Goal: Navigation & Orientation: Find specific page/section

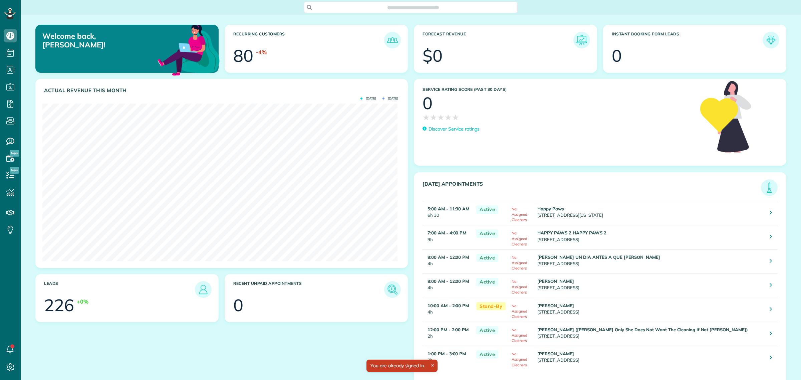
scroll to position [157, 355]
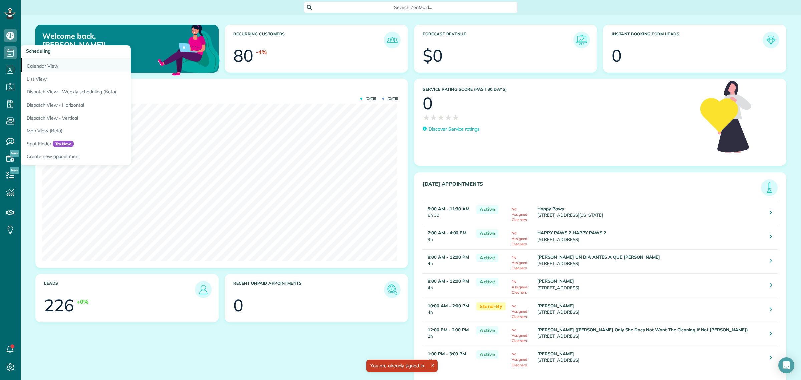
click at [44, 62] on link "Calendar View" at bounding box center [104, 64] width 167 height 15
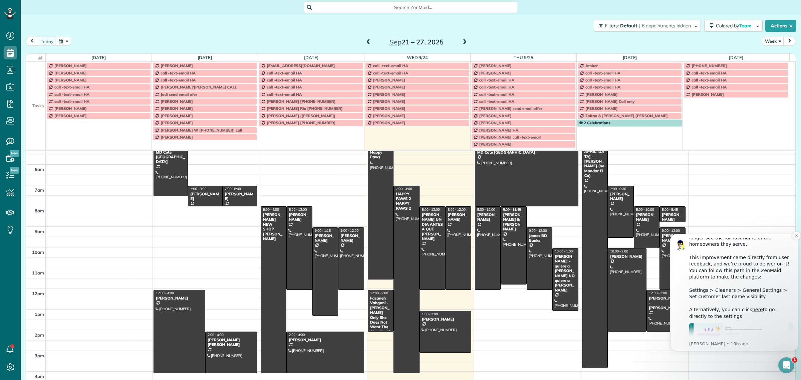
scroll to position [83, 0]
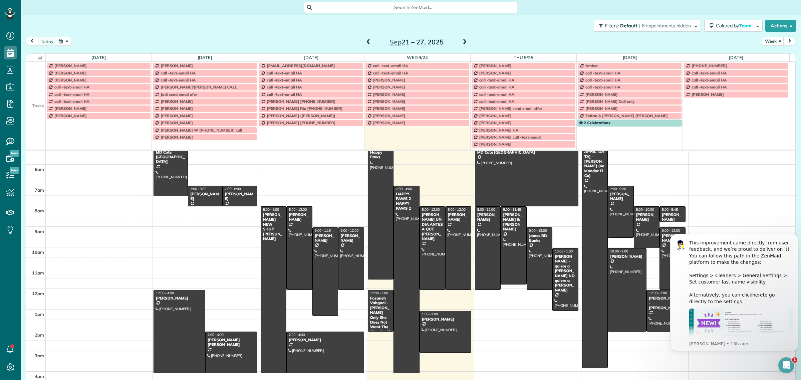
click at [27, 108] on td at bounding box center [36, 108] width 20 height 7
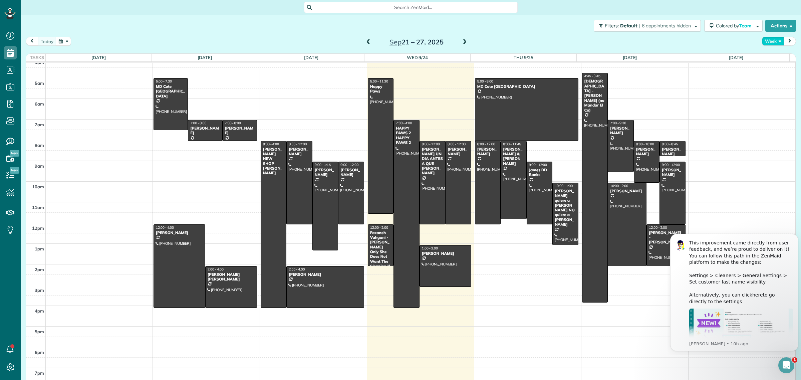
click at [764, 38] on button "Week" at bounding box center [773, 41] width 22 height 9
click at [766, 59] on link "Day" at bounding box center [788, 56] width 53 height 13
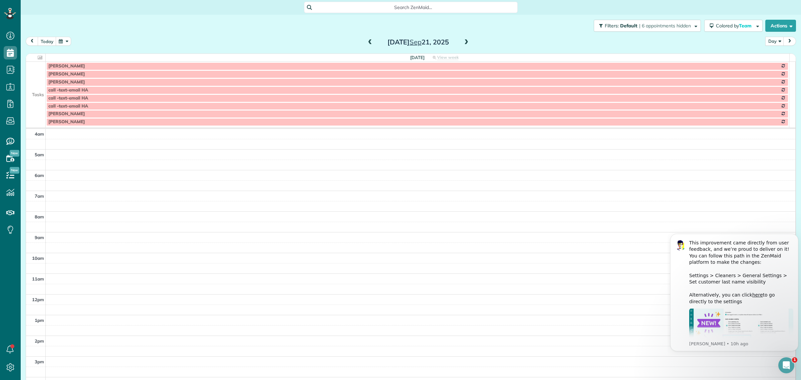
scroll to position [62, 0]
click at [48, 43] on button "today" at bounding box center [47, 41] width 19 height 9
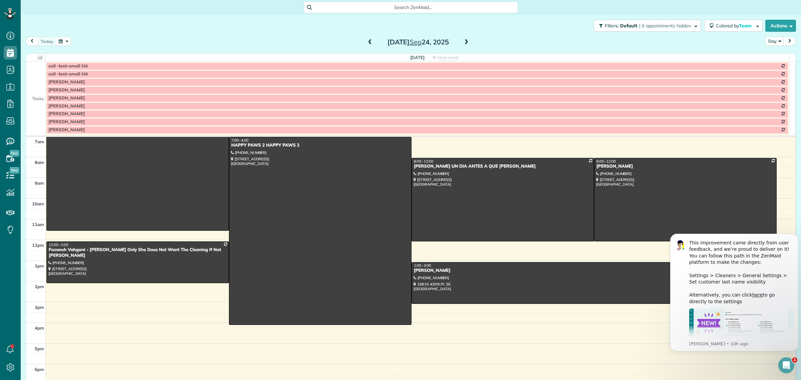
click at [29, 97] on td at bounding box center [36, 98] width 20 height 8
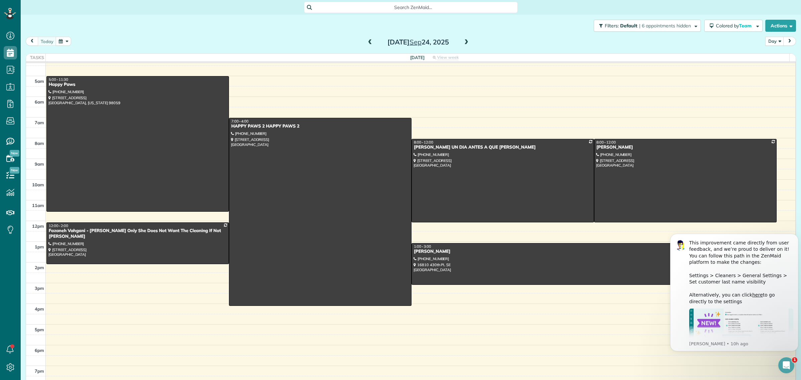
scroll to position [8, 0]
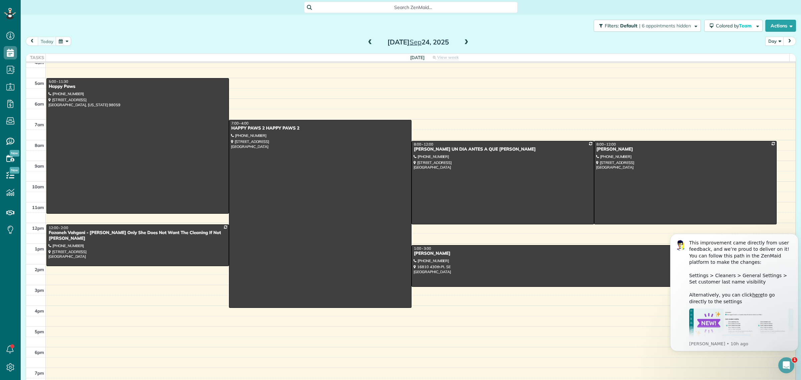
click at [463, 40] on span at bounding box center [466, 42] width 7 height 6
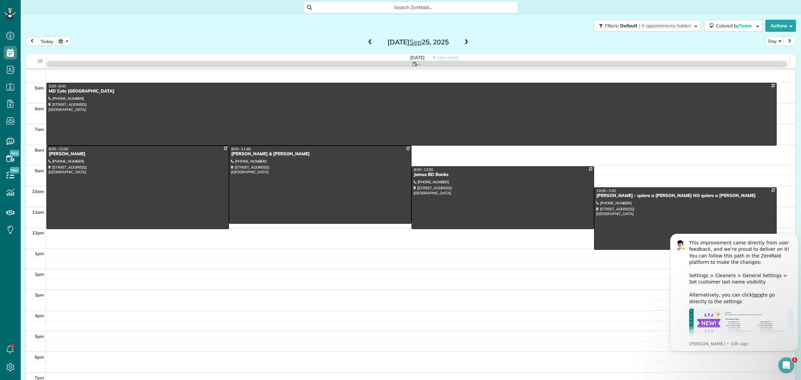
scroll to position [14, 0]
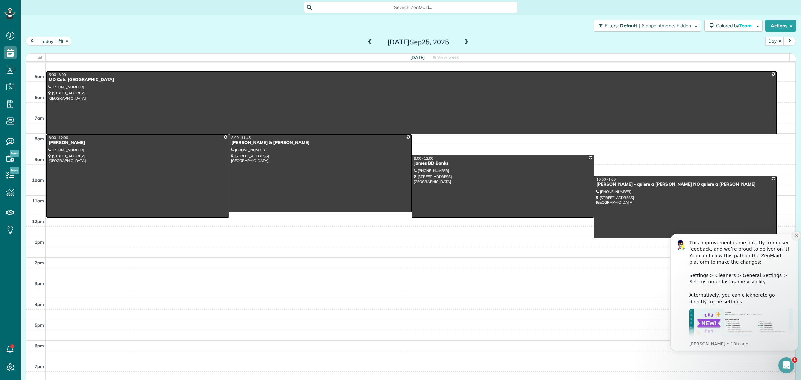
click at [797, 236] on icon "Dismiss notification" at bounding box center [797, 236] width 4 height 4
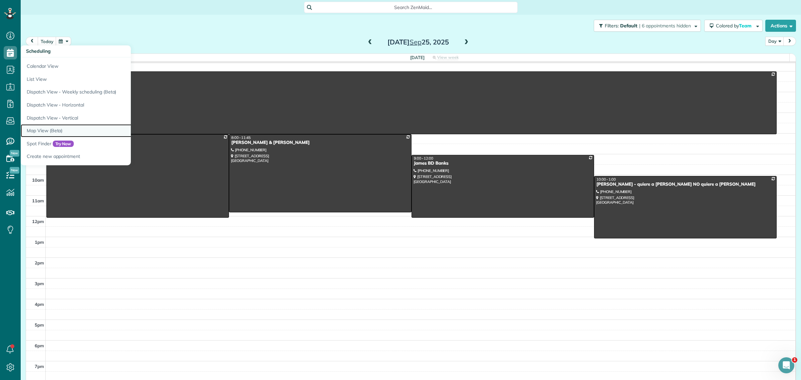
click at [57, 132] on link "Map View (Beta)" at bounding box center [104, 130] width 167 height 13
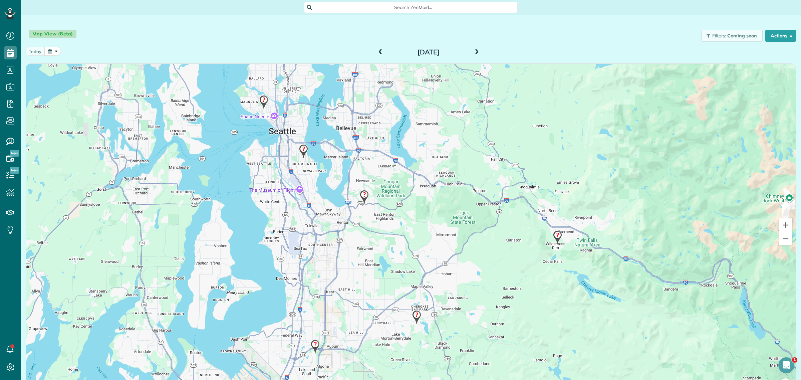
click at [469, 48] on div "[DATE]" at bounding box center [428, 52] width 107 height 11
click at [475, 51] on span at bounding box center [476, 52] width 7 height 6
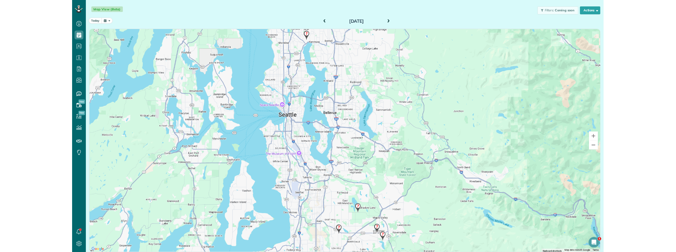
scroll to position [252, 20]
